Goal: Navigation & Orientation: Find specific page/section

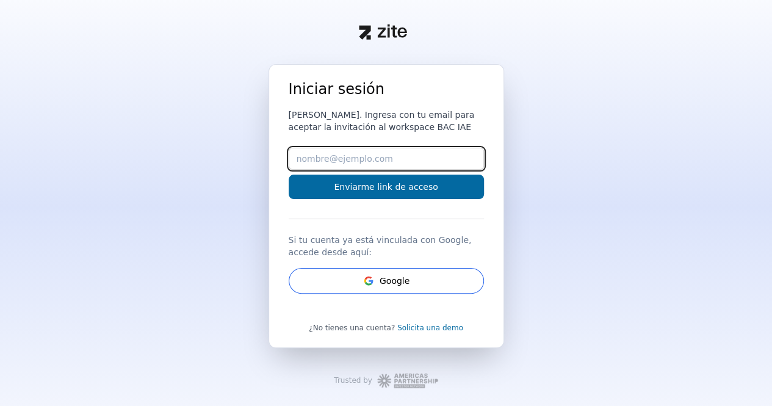
click at [385, 157] on input "Email" at bounding box center [386, 159] width 195 height 22
type input "[EMAIL_ADDRESS][DOMAIN_NAME]"
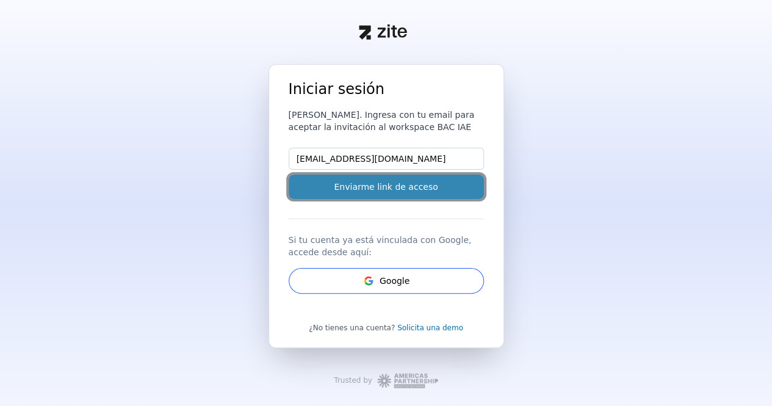
click at [388, 191] on button "Enviarme link de acceso" at bounding box center [386, 187] width 195 height 24
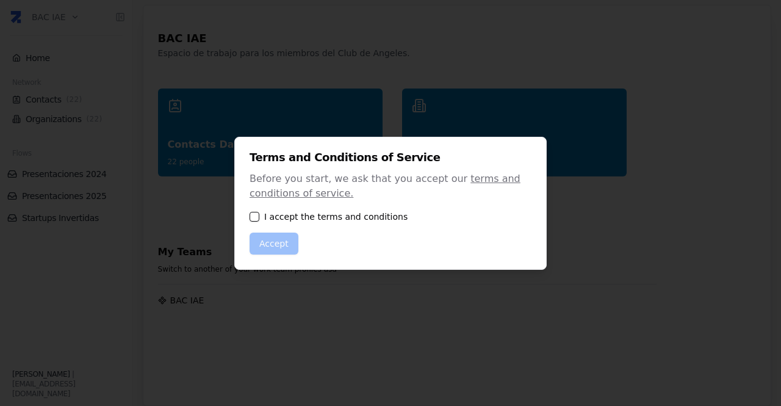
click at [258, 216] on button "button" at bounding box center [255, 217] width 10 height 10
click at [266, 244] on button "Accept" at bounding box center [274, 244] width 49 height 22
click at [276, 244] on button "Accept" at bounding box center [274, 244] width 49 height 22
click at [381, 287] on div at bounding box center [390, 203] width 781 height 406
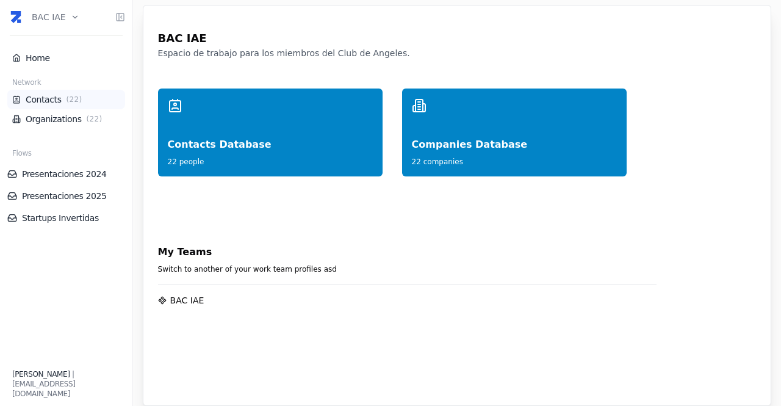
click at [29, 93] on link "Contacts ( 22 )" at bounding box center [66, 99] width 108 height 12
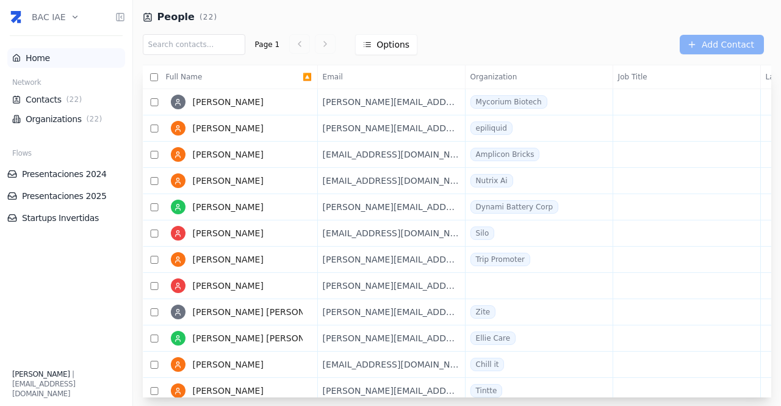
click at [42, 60] on link "Home" at bounding box center [66, 58] width 108 height 12
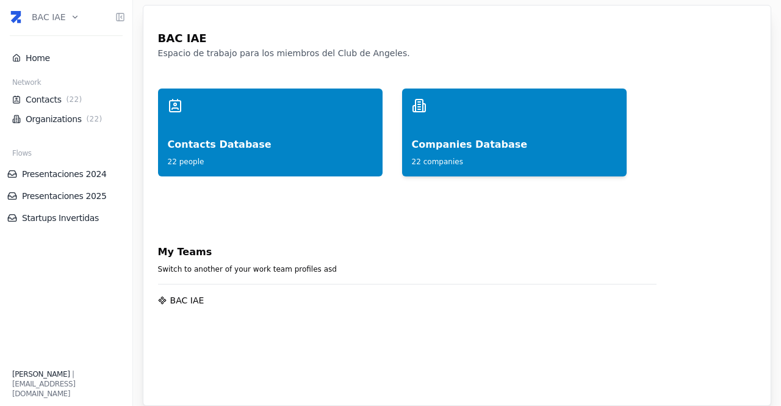
click at [470, 143] on div "Companies Database" at bounding box center [514, 132] width 205 height 39
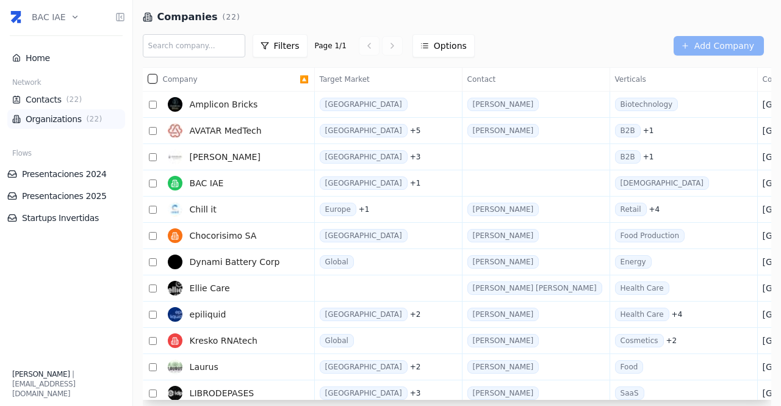
click at [66, 113] on link "Organizations ( 22 )" at bounding box center [66, 119] width 108 height 12
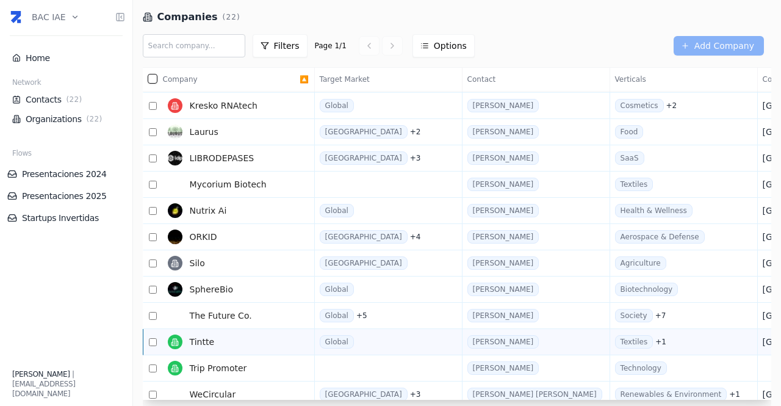
scroll to position [208, 0]
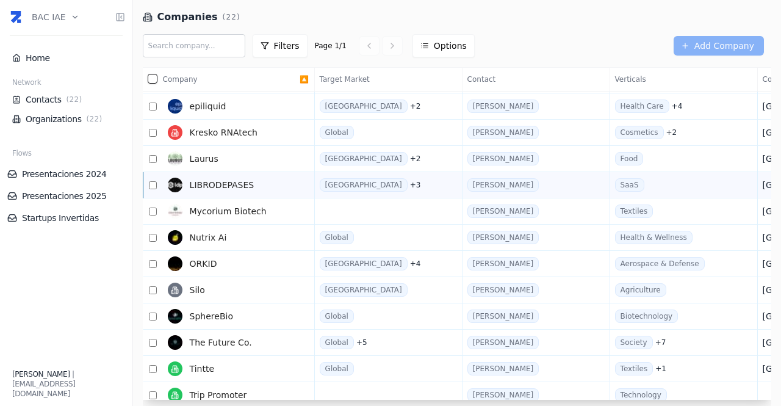
click at [240, 180] on span "LIBRODEPASES" at bounding box center [222, 185] width 65 height 12
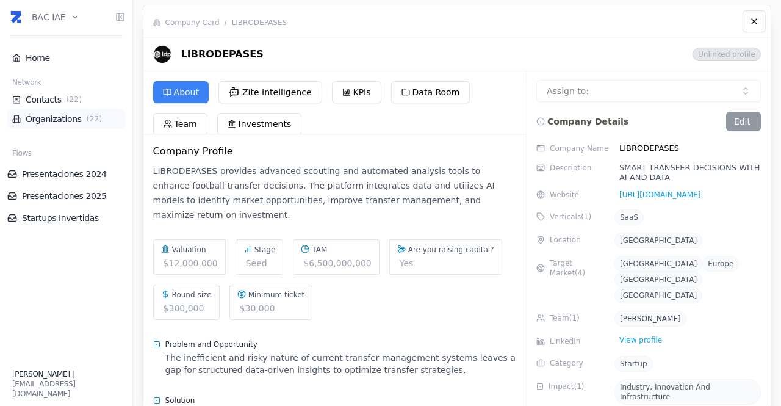
click at [45, 115] on link "Organizations ( 22 )" at bounding box center [66, 119] width 108 height 12
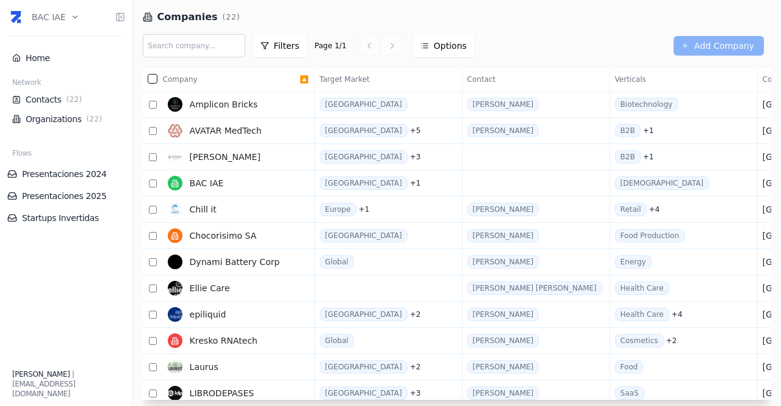
click at [190, 211] on span "Chill it" at bounding box center [203, 209] width 27 height 12
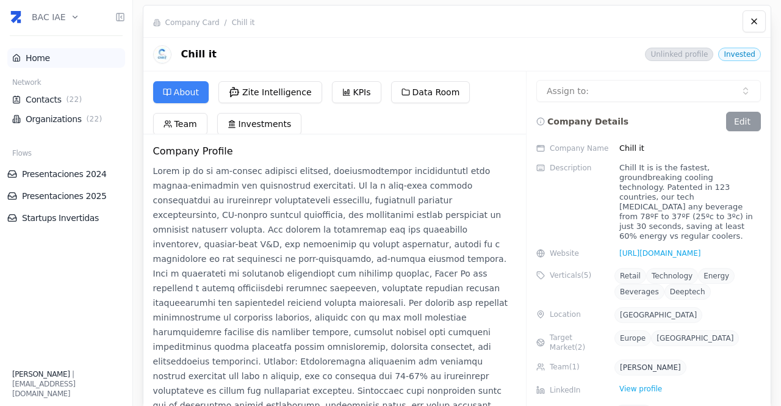
click at [40, 65] on li "Home" at bounding box center [66, 58] width 118 height 20
click at [74, 19] on html "BAC IAE Home Network Contacts ( 22 ) Organizations ( 22 ) Flows Presentaciones …" at bounding box center [390, 203] width 781 height 406
click at [73, 46] on div "Account Settings" at bounding box center [75, 48] width 131 height 20
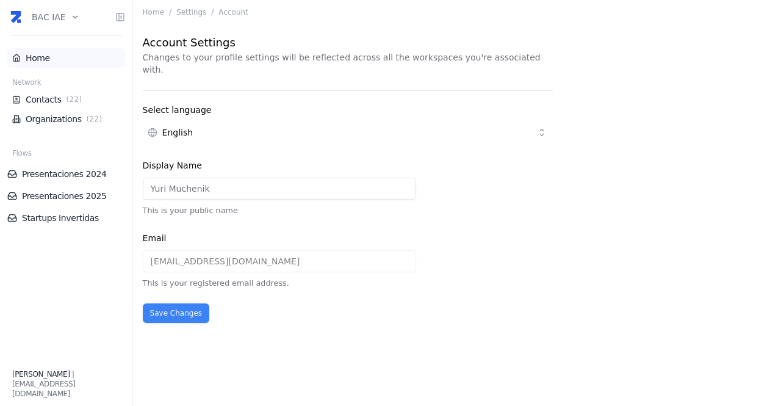
click at [40, 57] on link "Home" at bounding box center [66, 58] width 108 height 12
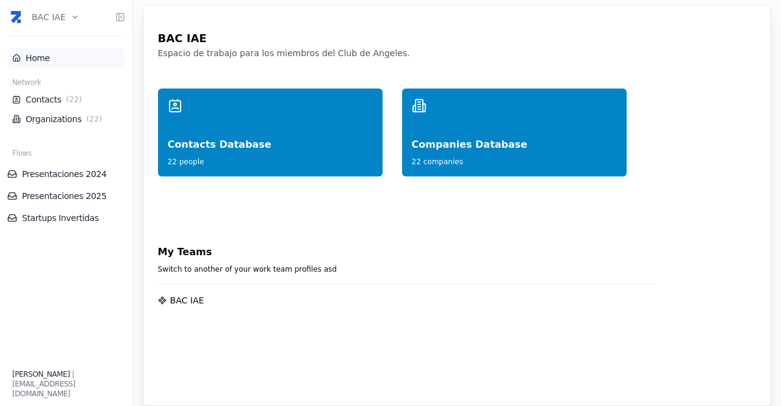
click at [48, 62] on link "Home" at bounding box center [66, 58] width 108 height 12
click at [74, 21] on html "BAC IAE Home Network Contacts ( 22 ) Organizations ( 22 ) Flows Presentaciones …" at bounding box center [390, 203] width 781 height 406
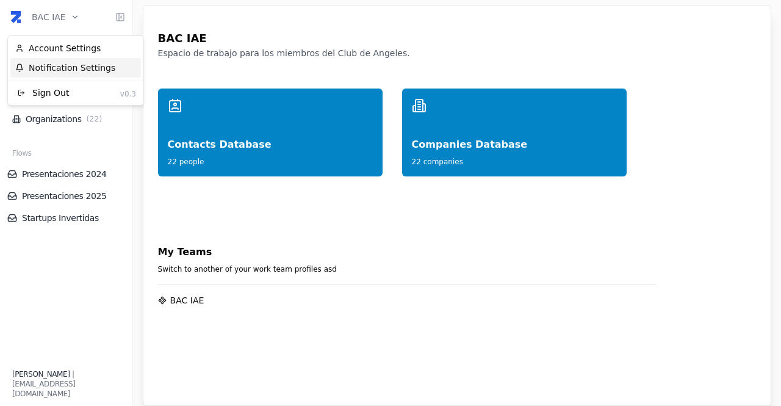
click at [78, 70] on div "Notification Settings" at bounding box center [75, 68] width 131 height 20
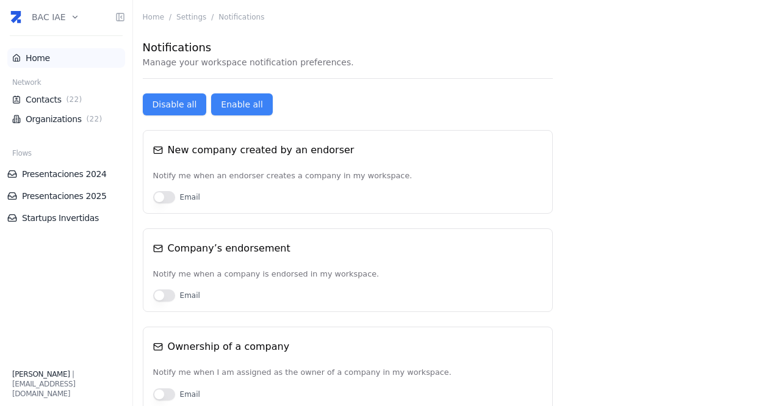
click at [22, 57] on link "Home" at bounding box center [66, 58] width 108 height 12
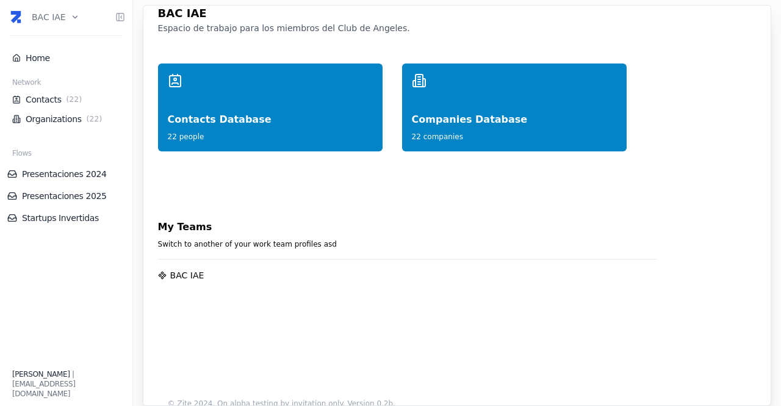
scroll to position [46, 0]
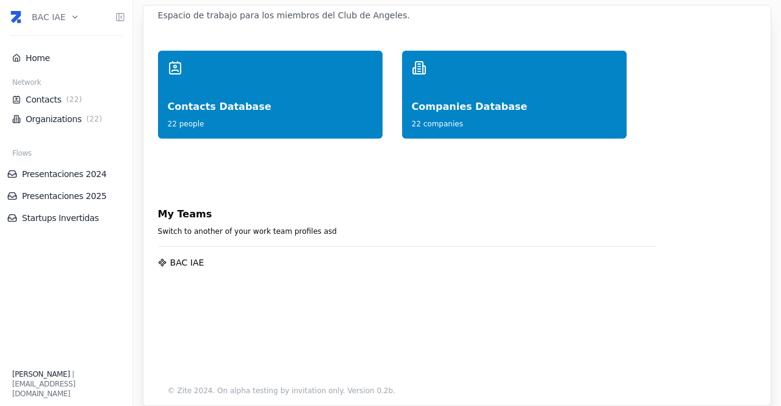
click at [179, 256] on div "BAC IAE" at bounding box center [187, 262] width 34 height 12
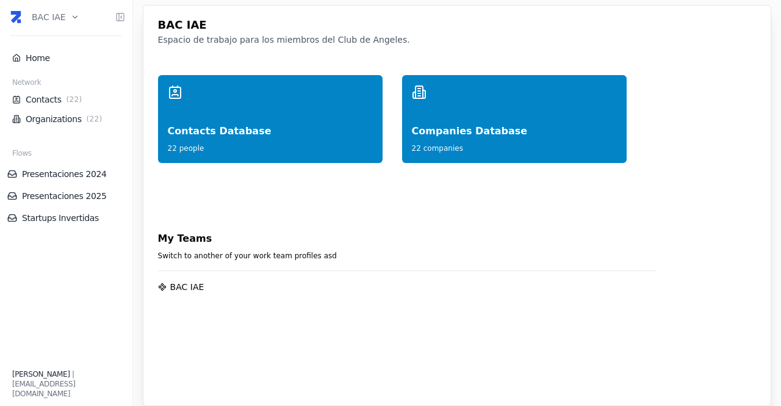
scroll to position [0, 0]
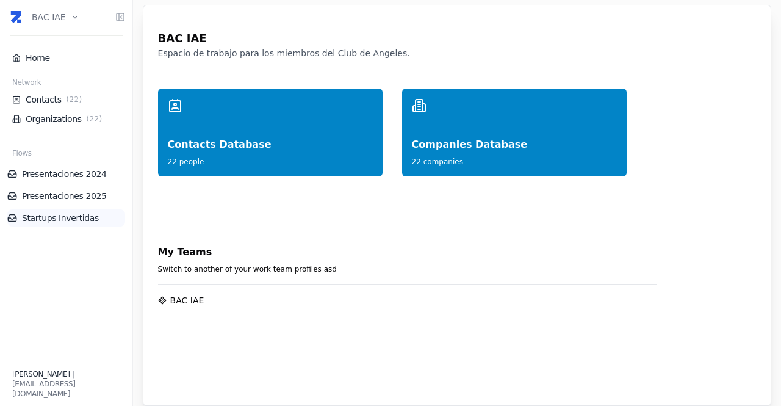
click at [85, 216] on link "Startups Invertidas" at bounding box center [66, 218] width 118 height 12
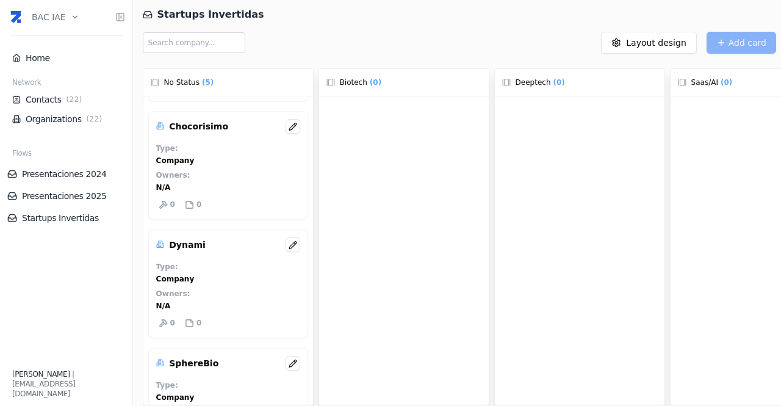
scroll to position [270, 0]
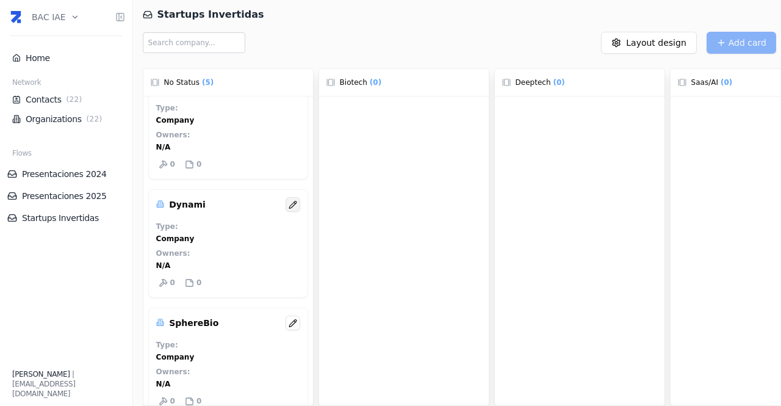
click at [292, 203] on icon at bounding box center [293, 204] width 9 height 9
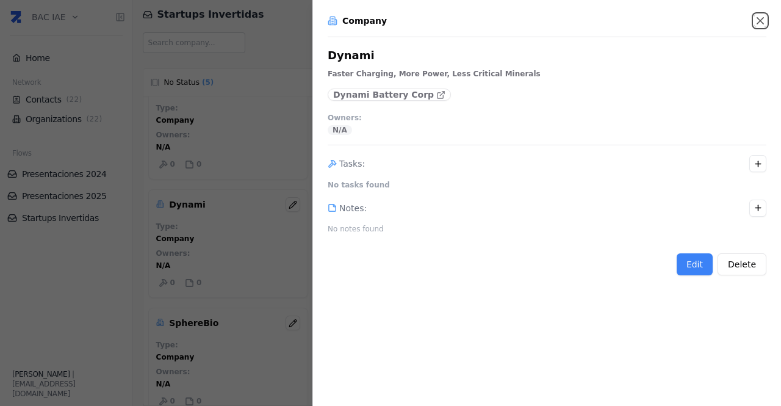
click at [764, 20] on icon "button" at bounding box center [760, 21] width 12 height 12
